Goal: Transaction & Acquisition: Obtain resource

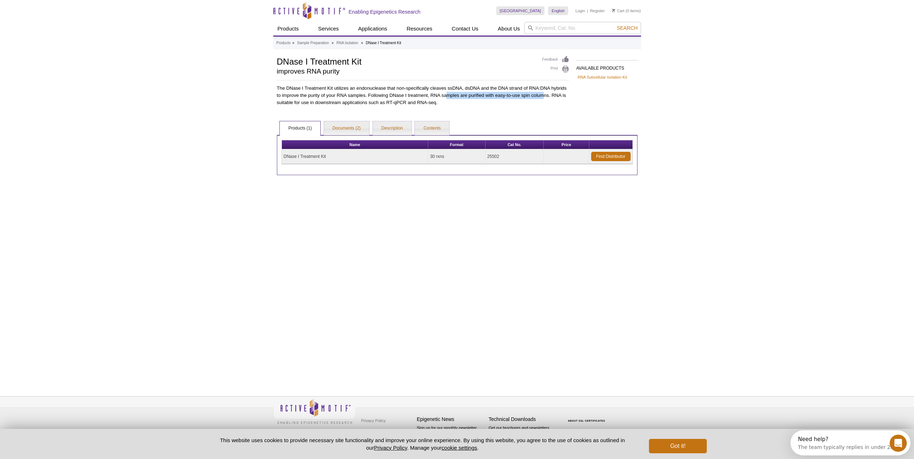
drag, startPoint x: 457, startPoint y: 94, endPoint x: 542, endPoint y: 99, distance: 85.3
click at [542, 99] on p "The DNase I Treatment Kit utilizes an endonuclease that non-specifically cleave…" at bounding box center [423, 96] width 292 height 22
click at [336, 126] on link "Documents (2)" at bounding box center [347, 128] width 46 height 14
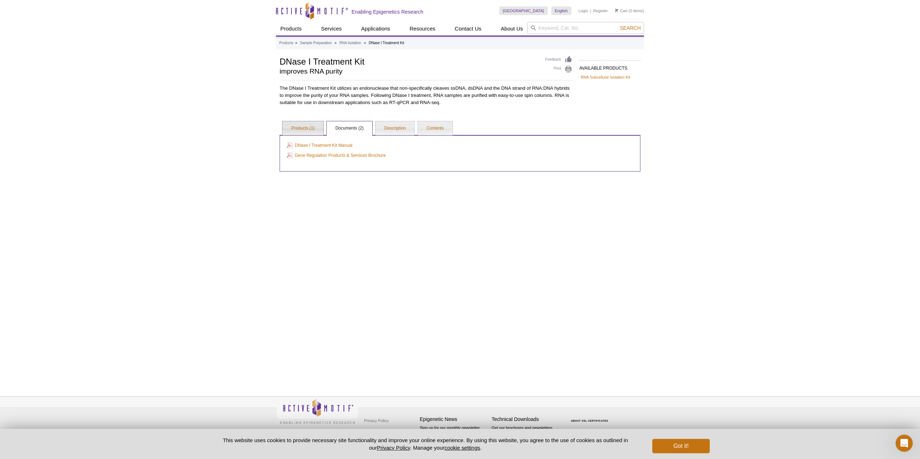
click at [309, 129] on link "Products (1)" at bounding box center [302, 128] width 41 height 14
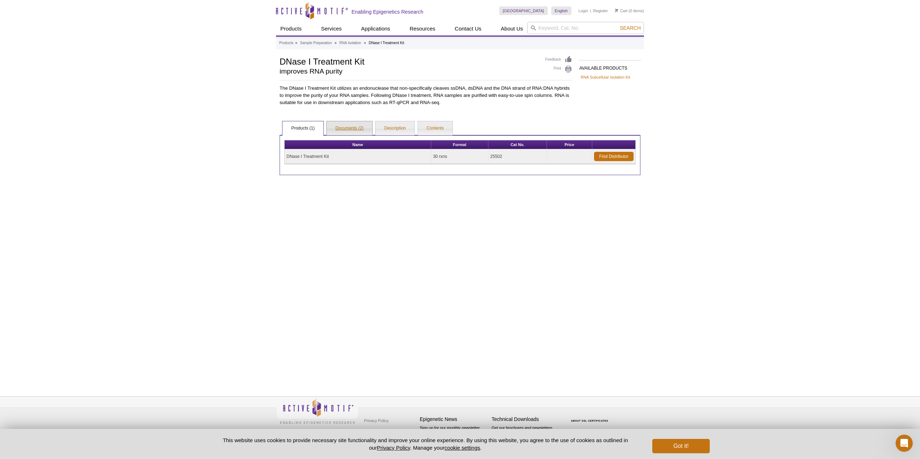
click at [353, 122] on link "Documents (2)" at bounding box center [350, 128] width 46 height 14
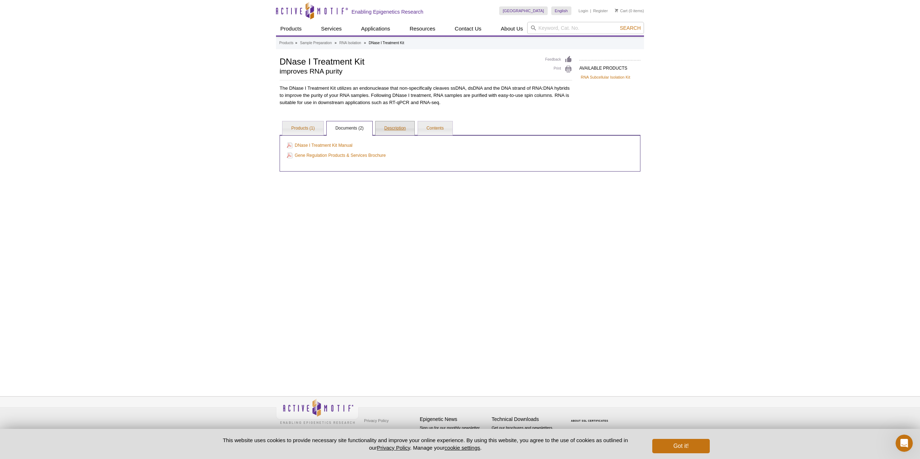
click at [398, 125] on link "Description" at bounding box center [394, 128] width 39 height 14
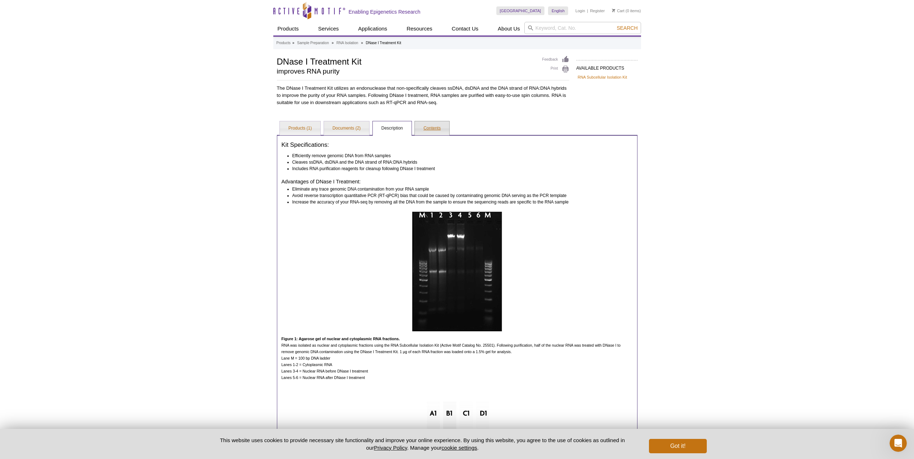
click at [442, 129] on link "Contents" at bounding box center [432, 128] width 34 height 14
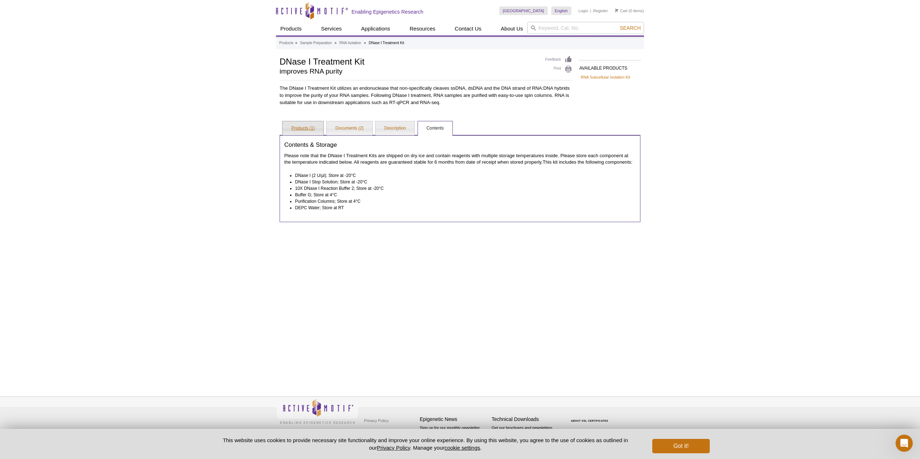
click at [293, 128] on link "Products (1)" at bounding box center [302, 128] width 41 height 14
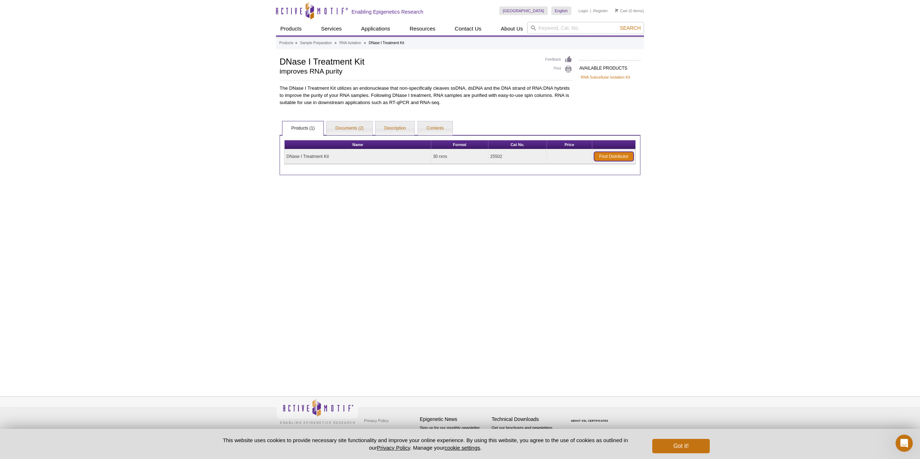
click at [597, 152] on link "Find Distributor" at bounding box center [614, 156] width 40 height 9
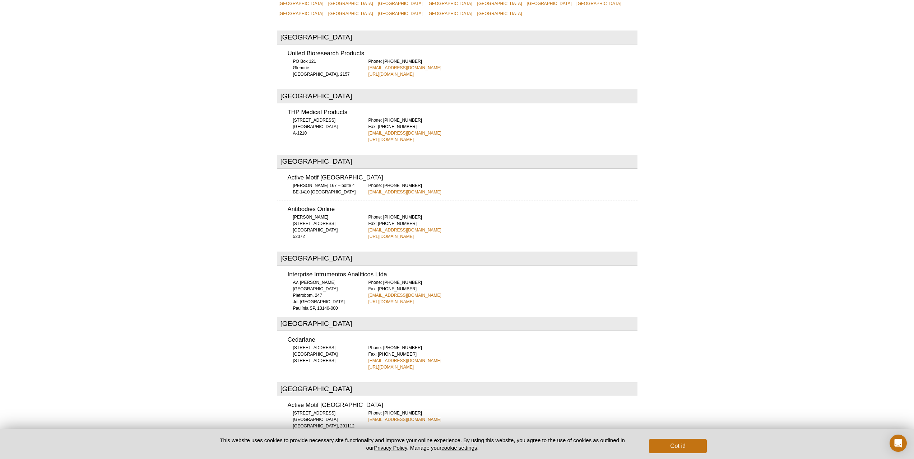
scroll to position [316, 0]
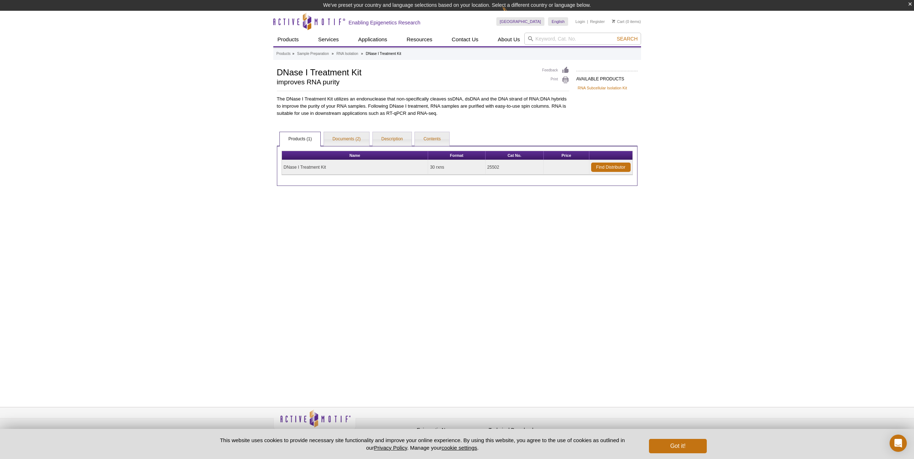
click at [615, 262] on div "Products » Sample Preparation » RNA Isolation » DNase I Treatment Kit AVAILABLE…" at bounding box center [457, 219] width 368 height 344
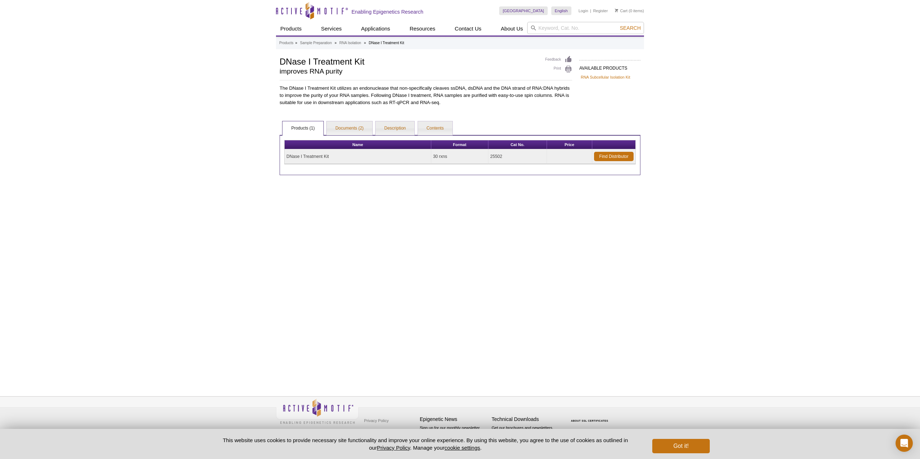
click at [334, 108] on div "AVAILABLE PRODUCTS RNA Subcellular Isolation Kit Available Products RNA Subcell…" at bounding box center [460, 116] width 368 height 120
drag, startPoint x: 305, startPoint y: 157, endPoint x: 328, endPoint y: 141, distance: 27.8
click at [309, 154] on td "DNase I Treatment Kit" at bounding box center [357, 156] width 147 height 15
click at [351, 128] on link "Documents (2)" at bounding box center [350, 128] width 46 height 14
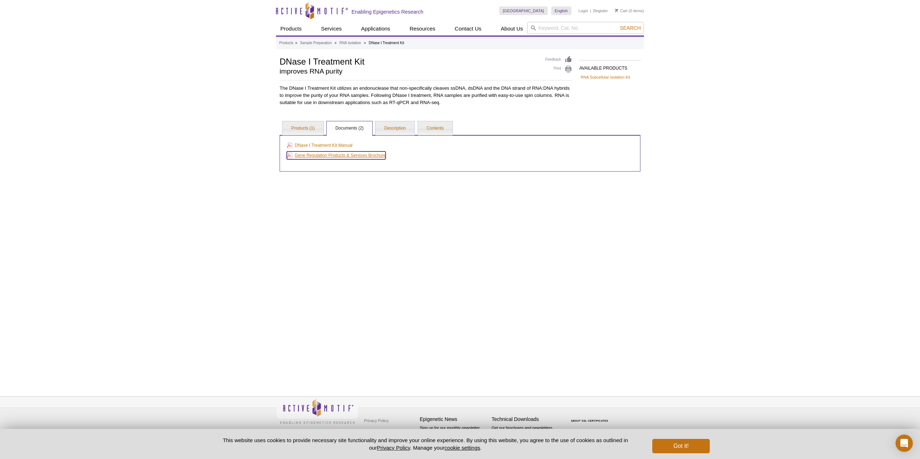
click at [345, 157] on link "Gene Regulation Products & Services Brochure" at bounding box center [336, 156] width 99 height 8
click at [389, 134] on link "Description" at bounding box center [394, 128] width 39 height 14
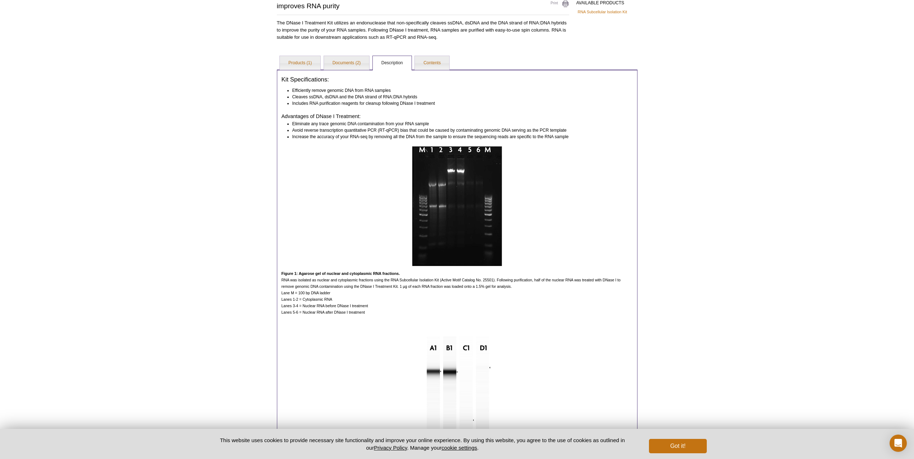
scroll to position [180, 0]
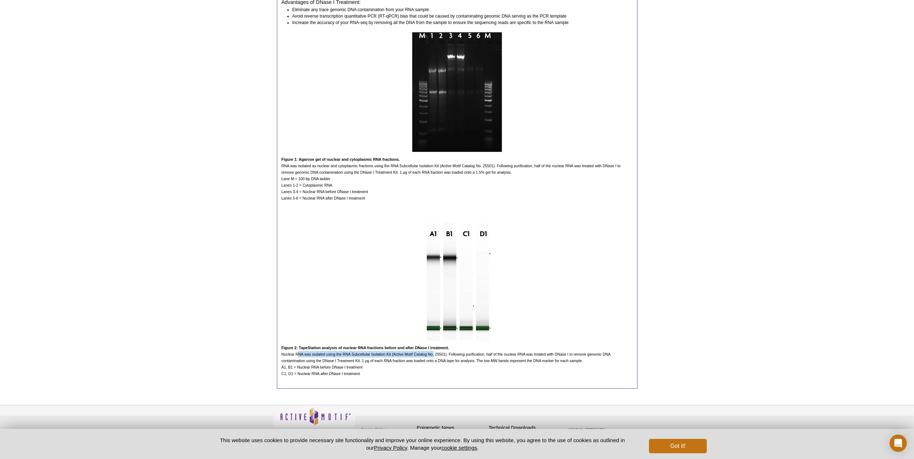
drag, startPoint x: 299, startPoint y: 355, endPoint x: 434, endPoint y: 353, distance: 135.4
click at [434, 353] on span "Nuclear RNA was isolated using the RNA Subcellular Isolation Kit (Active Motif …" at bounding box center [446, 364] width 329 height 24
click at [438, 358] on p "Nuclear RNA was isolated using the RNA Subcellular Isolation Kit (Active Motif …" at bounding box center [457, 364] width 351 height 26
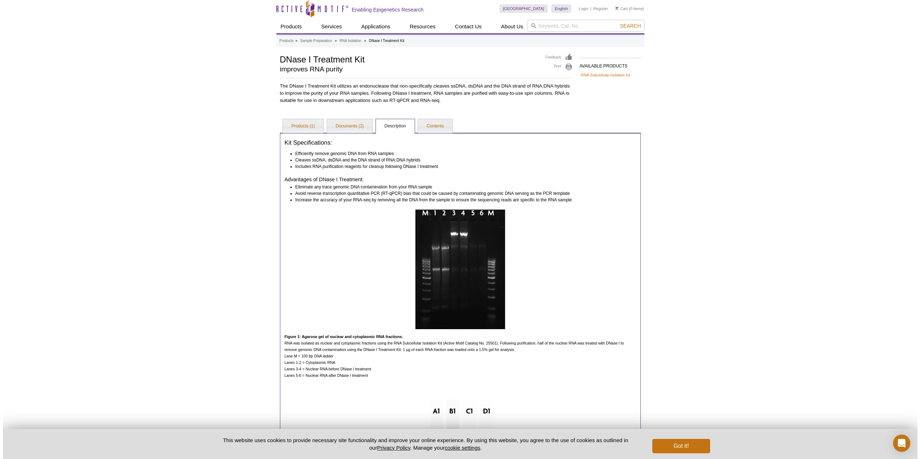
scroll to position [0, 0]
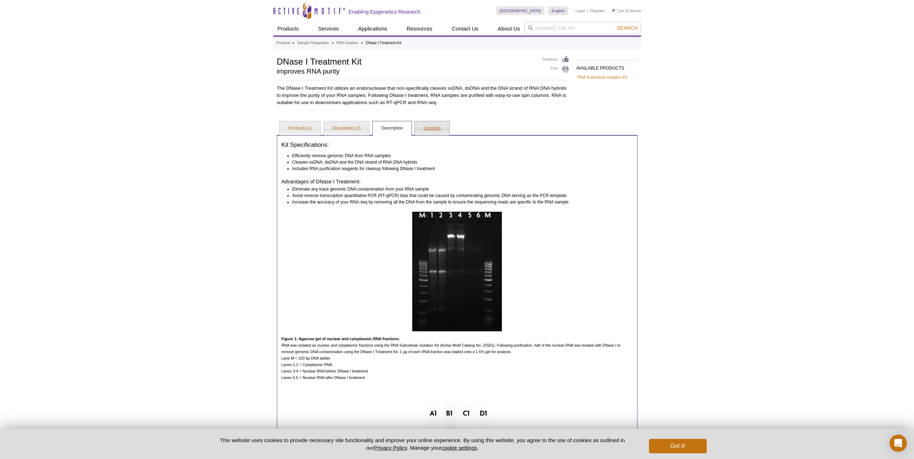
click at [422, 126] on link "Contents" at bounding box center [432, 128] width 34 height 14
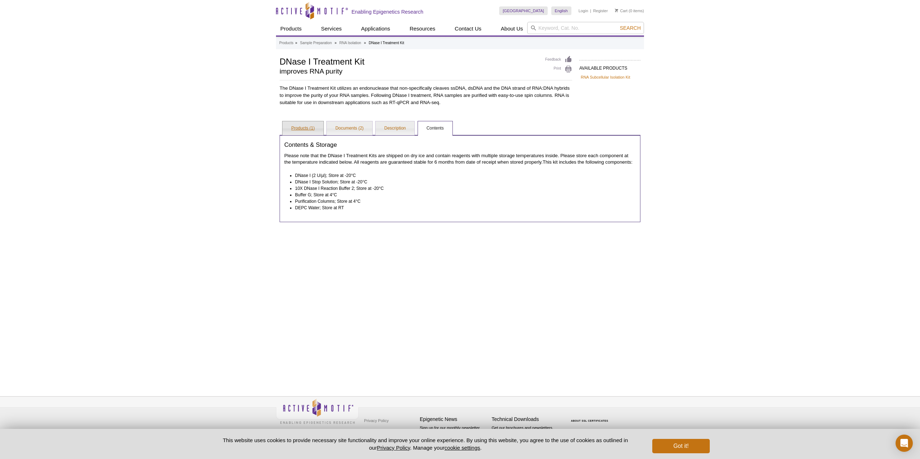
click at [307, 128] on link "Products (1)" at bounding box center [302, 128] width 41 height 14
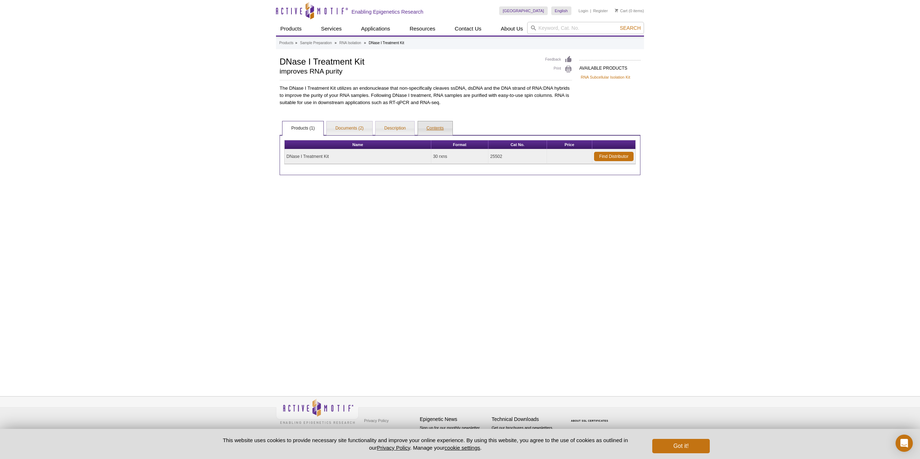
click at [429, 126] on link "Contents" at bounding box center [435, 128] width 34 height 14
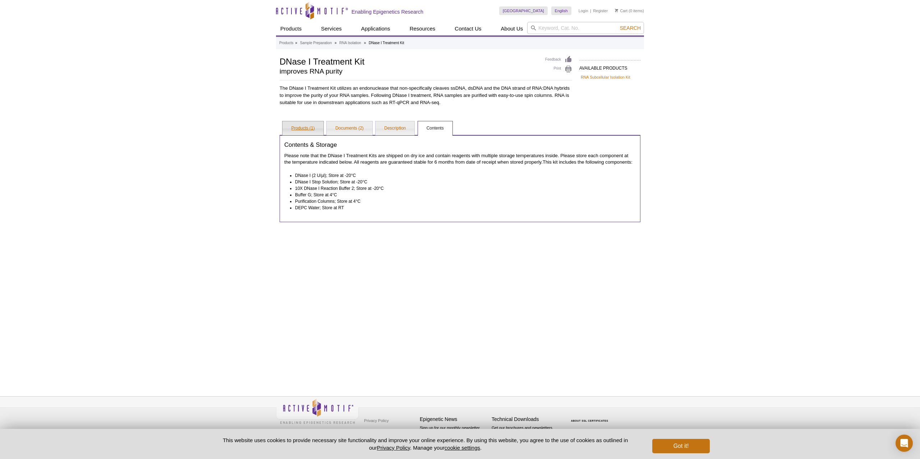
click at [303, 130] on link "Products (1)" at bounding box center [302, 128] width 41 height 14
